Goal: Information Seeking & Learning: Learn about a topic

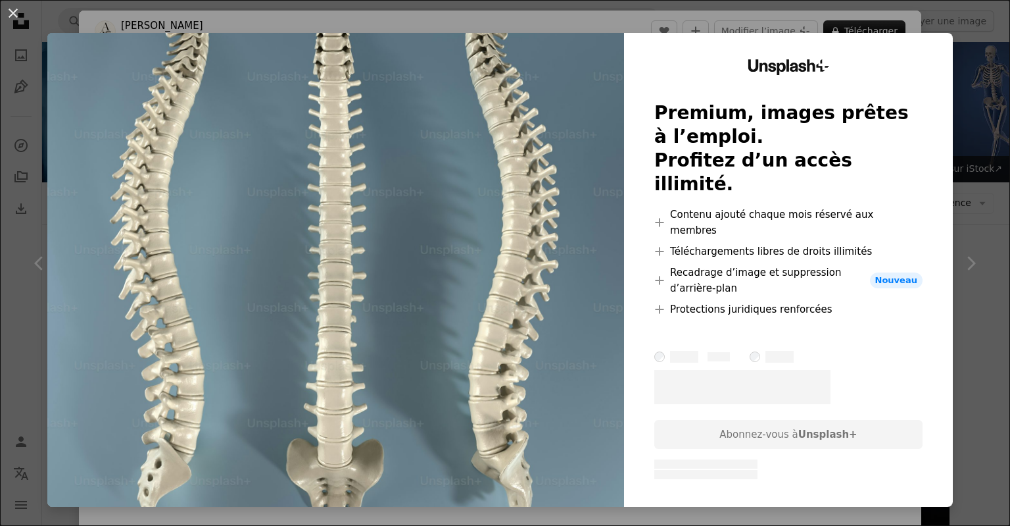
scroll to position [763, 0]
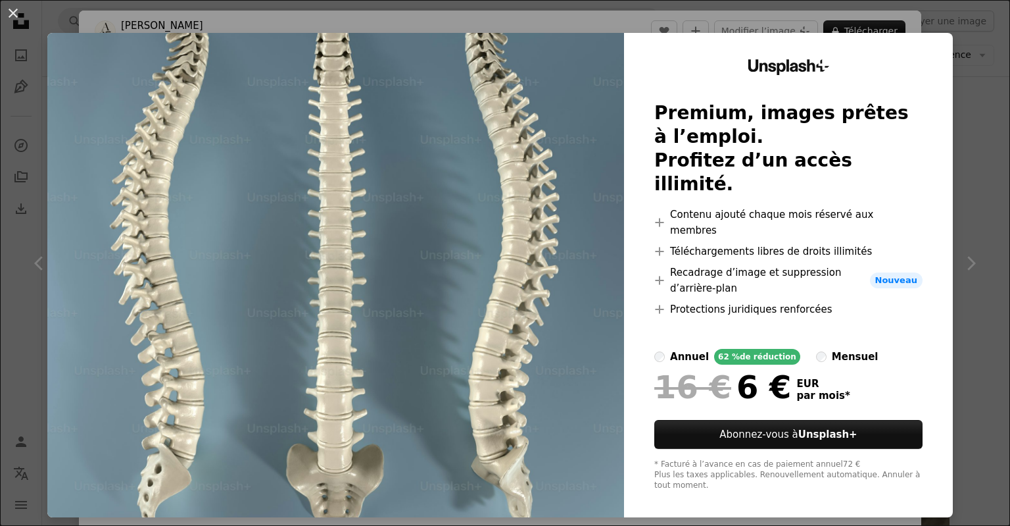
click at [981, 426] on div "An X shape Unsplash+ Premium, images prêtes à l’emploi. Profitez d’un accès ill…" at bounding box center [505, 263] width 1010 height 526
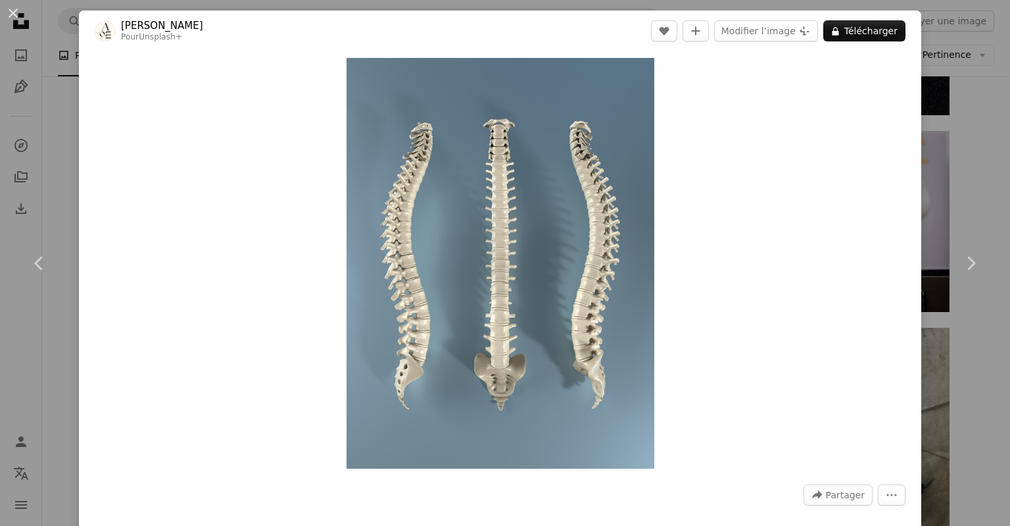
drag, startPoint x: 996, startPoint y: 103, endPoint x: 989, endPoint y: 104, distance: 6.7
click at [994, 104] on div "An X shape Chevron left Chevron right [PERSON_NAME] Pour Unsplash+ A heart A pl…" at bounding box center [505, 263] width 1010 height 526
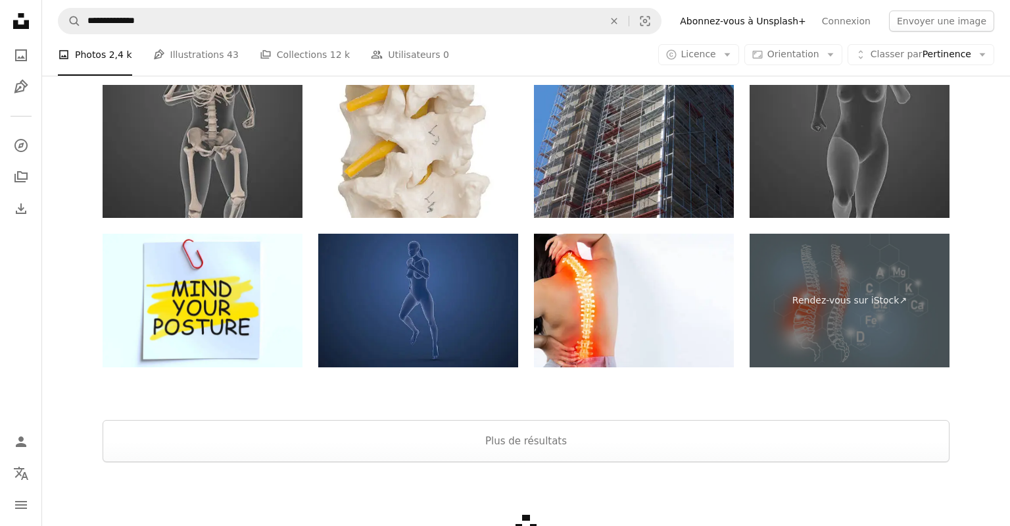
scroll to position [2987, 0]
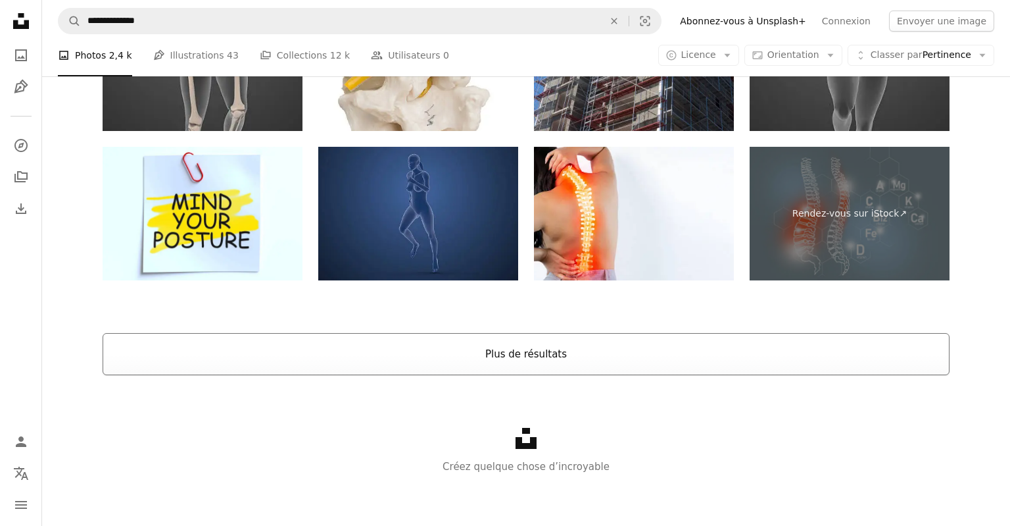
click at [520, 345] on button "Plus de résultats" at bounding box center [526, 354] width 847 height 42
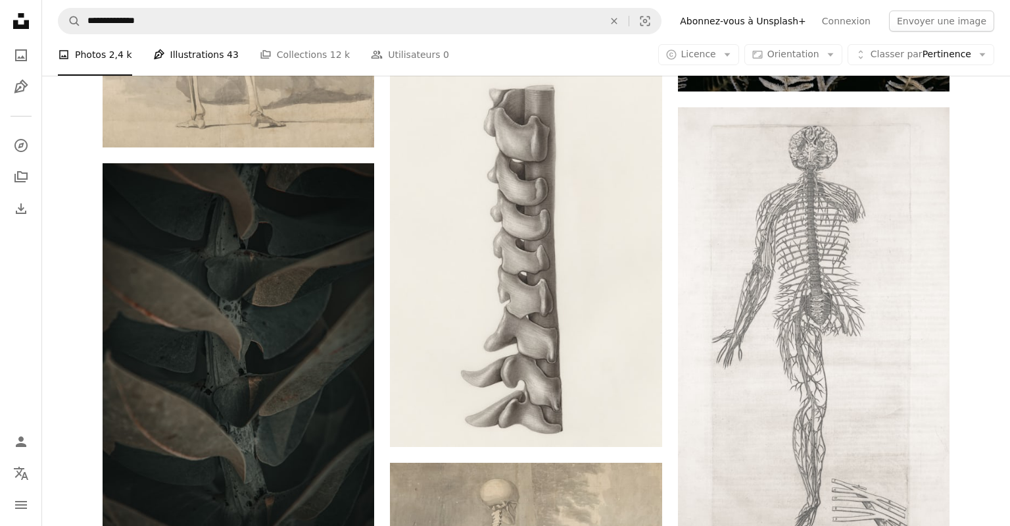
scroll to position [3978, 0]
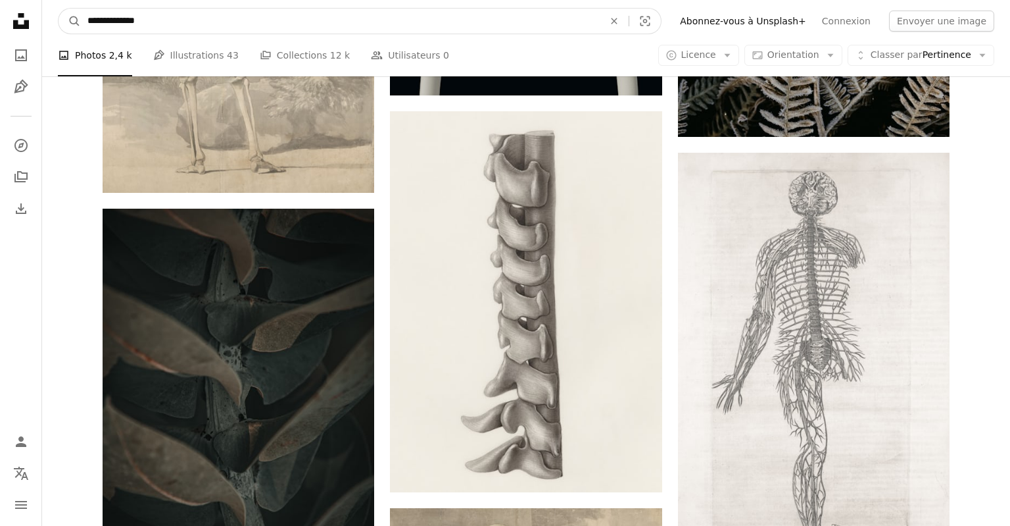
drag, startPoint x: 121, startPoint y: 22, endPoint x: 19, endPoint y: 26, distance: 102.0
click at [81, 26] on input "**********" at bounding box center [340, 21] width 519 height 25
type input "*****"
click button "A magnifying glass" at bounding box center [70, 21] width 22 height 25
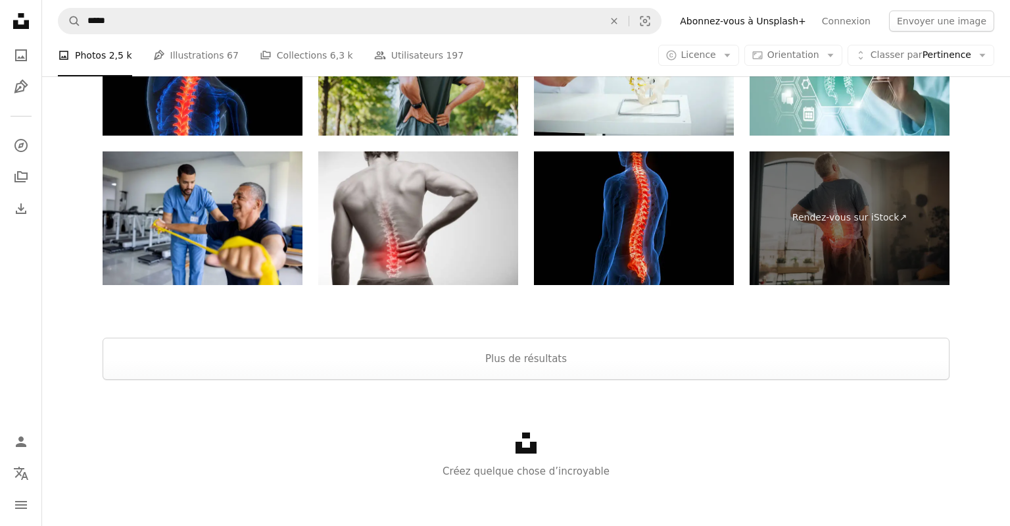
scroll to position [2931, 0]
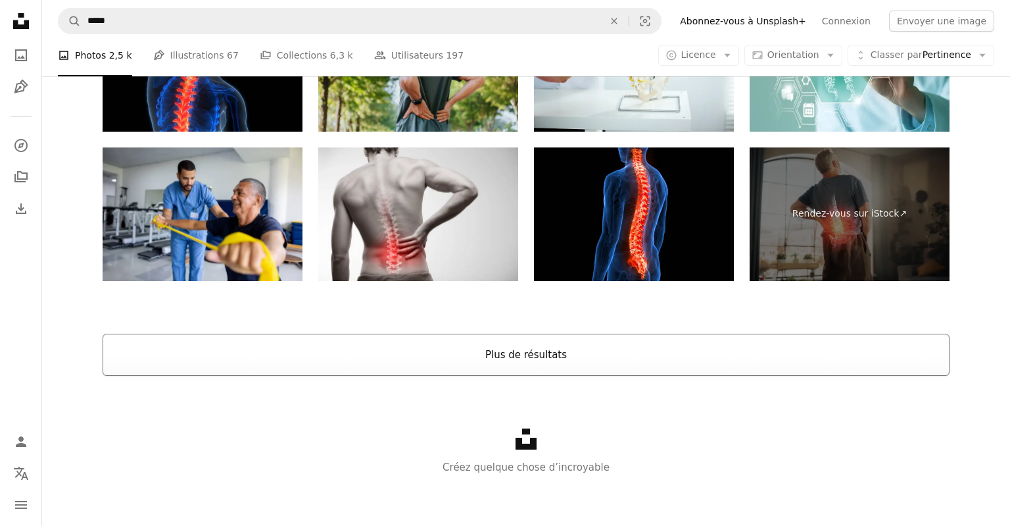
click at [530, 358] on button "Plus de résultats" at bounding box center [526, 355] width 847 height 42
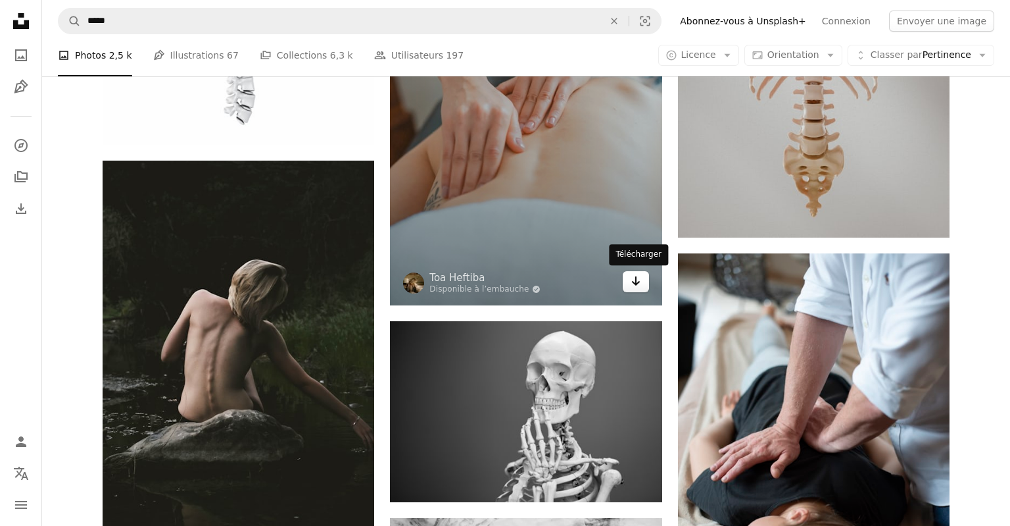
scroll to position [2534, 0]
